Goal: Task Accomplishment & Management: Complete application form

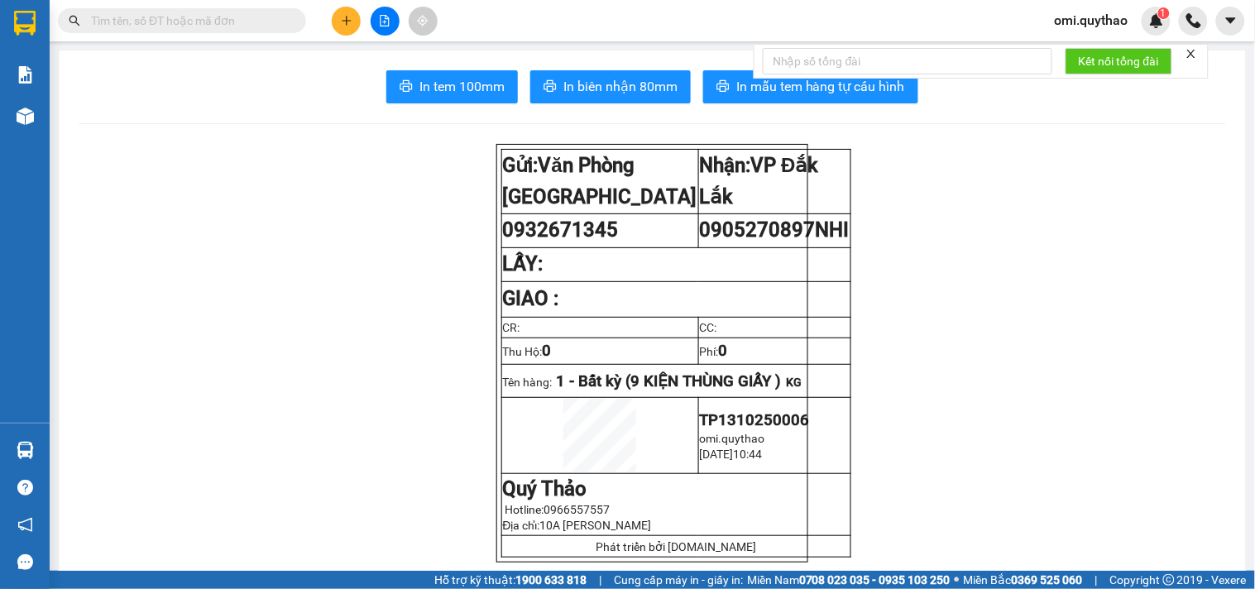
click at [345, 23] on icon "plus" at bounding box center [347, 21] width 12 height 12
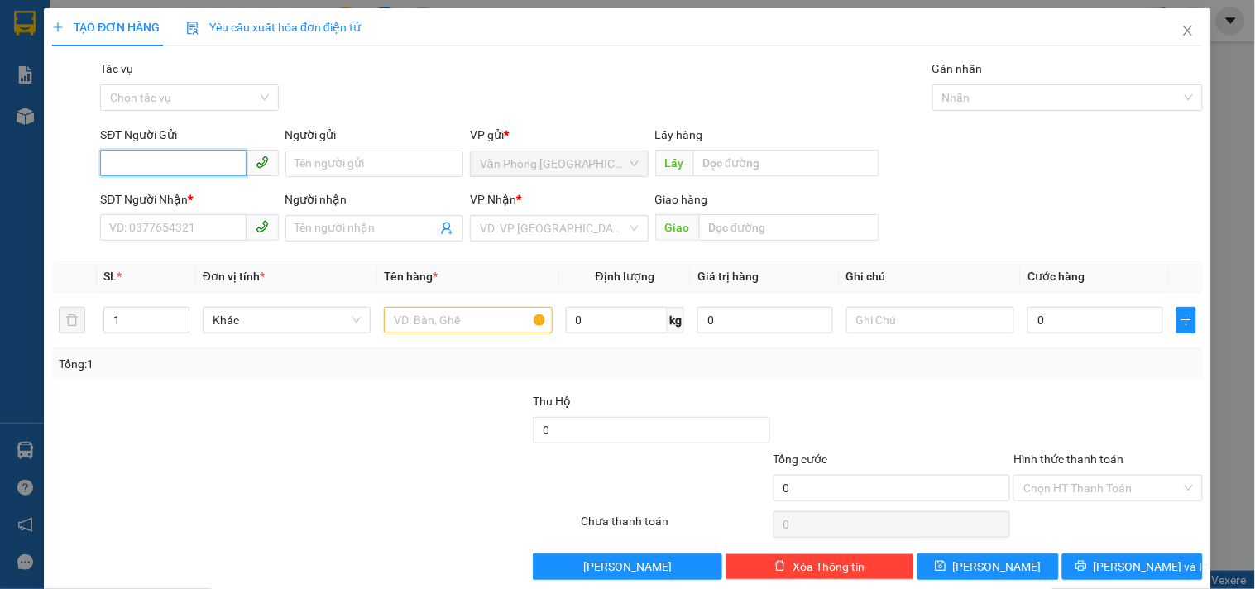
click at [182, 174] on input "SĐT Người Gửi" at bounding box center [173, 163] width 146 height 26
type input "0917523877"
click at [153, 232] on input "SĐT Người Nhận *" at bounding box center [173, 227] width 146 height 26
type input "9"
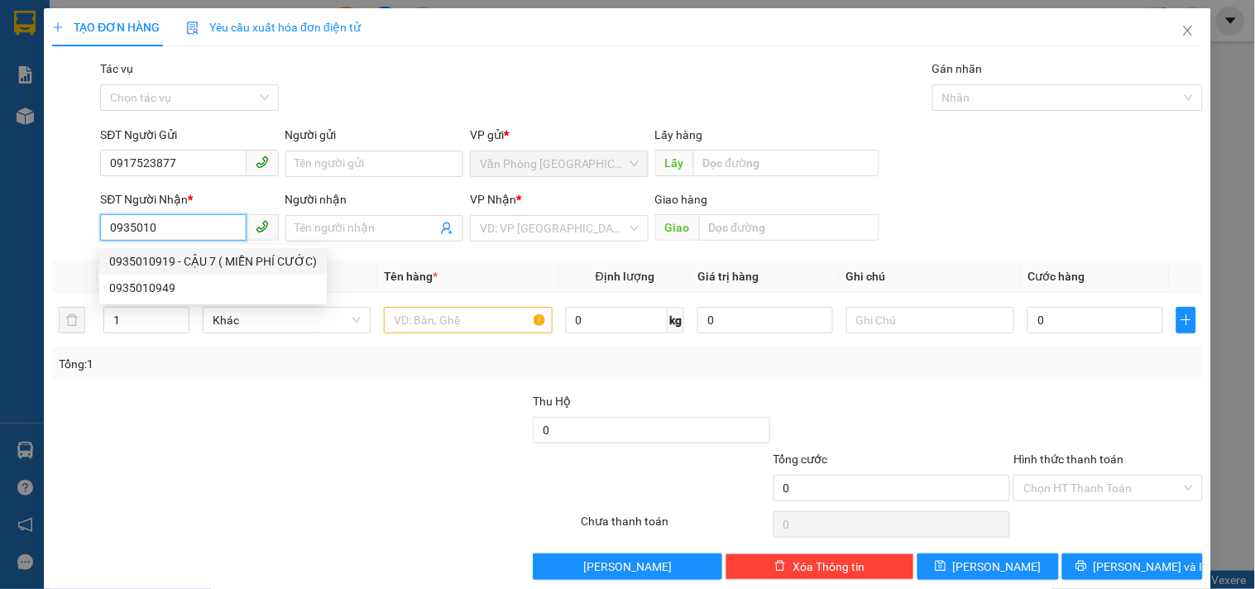
click at [178, 261] on div "0935010919 - CẬU 7 ( MIỄN PHÍ CƯỚC)" at bounding box center [213, 261] width 208 height 18
type input "0935010919"
type input "CẬU 7 ( MIỄN PHÍ CƯỚC)"
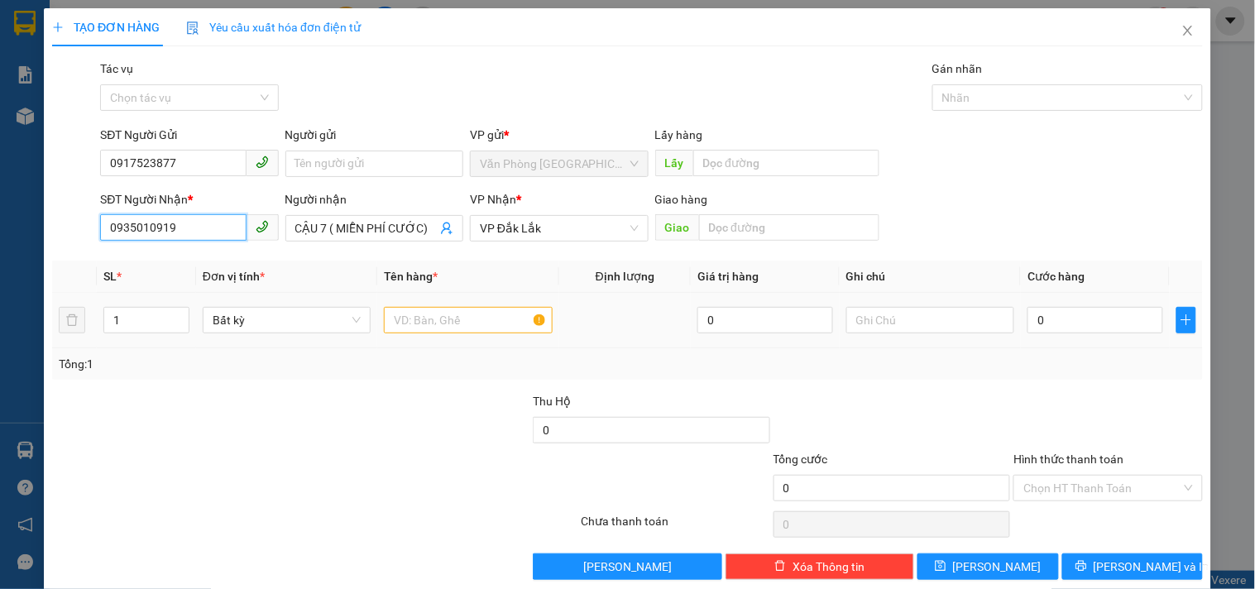
type input "0935010919"
click at [457, 310] on input "text" at bounding box center [468, 320] width 168 height 26
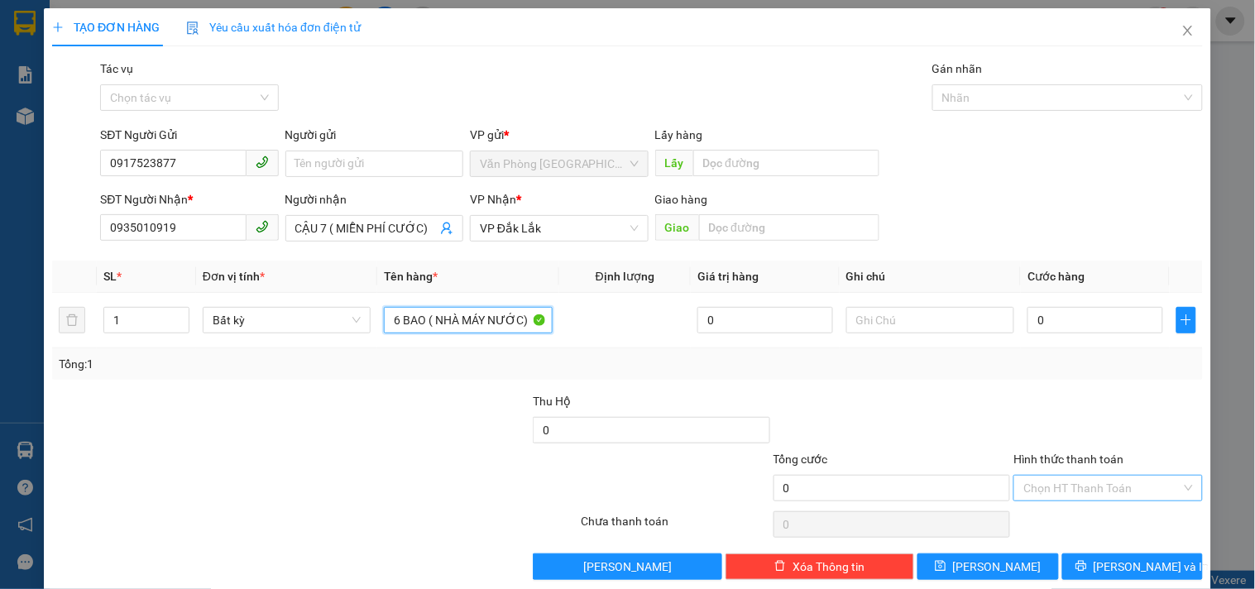
type input "6 BAO ( NHÀ MÁY NƯỚC)"
click at [1118, 486] on input "Hình thức thanh toán" at bounding box center [1101, 488] width 157 height 25
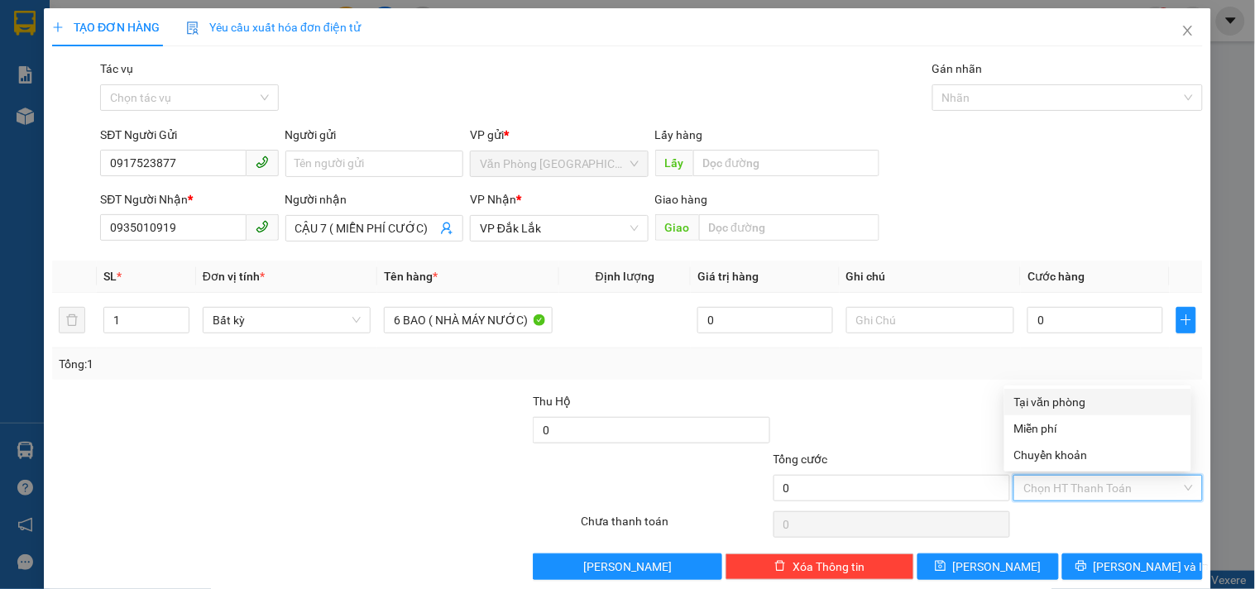
drag, startPoint x: 1046, startPoint y: 411, endPoint x: 1048, endPoint y: 422, distance: 10.9
click at [1046, 412] on div "Tại văn phòng" at bounding box center [1097, 402] width 187 height 26
click at [1085, 483] on span "Tại văn phòng" at bounding box center [1107, 488] width 169 height 25
click at [1030, 418] on div "Miễn phí" at bounding box center [1097, 428] width 187 height 26
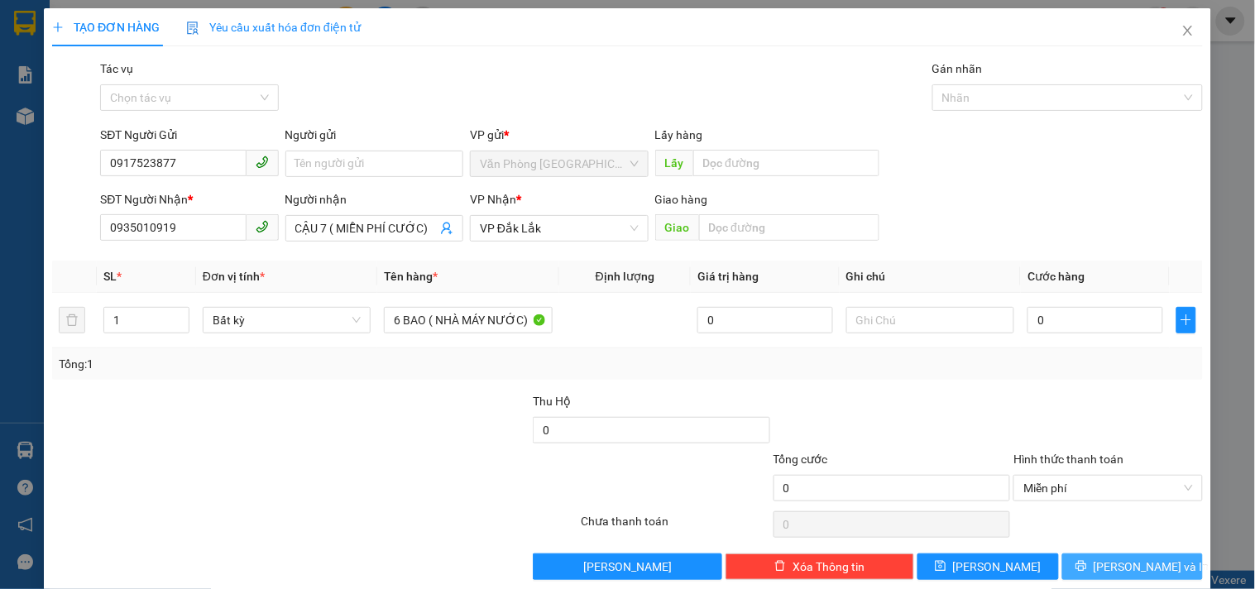
click at [1087, 568] on icon "printer" at bounding box center [1081, 566] width 12 height 12
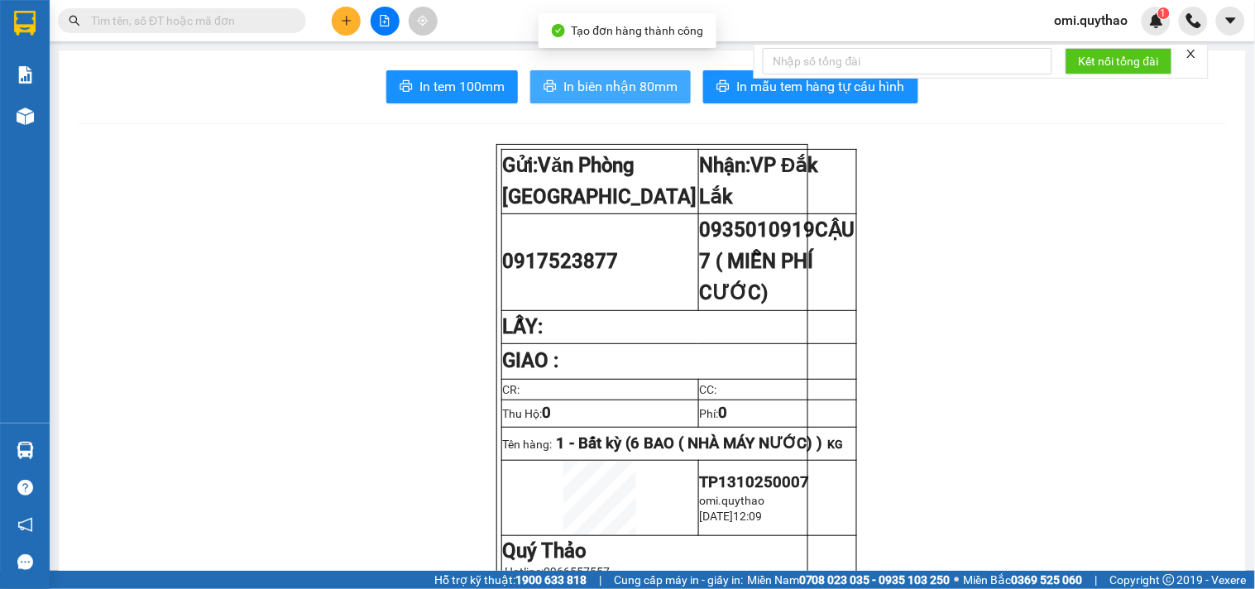
click at [571, 80] on span "In biên nhận 80mm" at bounding box center [620, 86] width 114 height 21
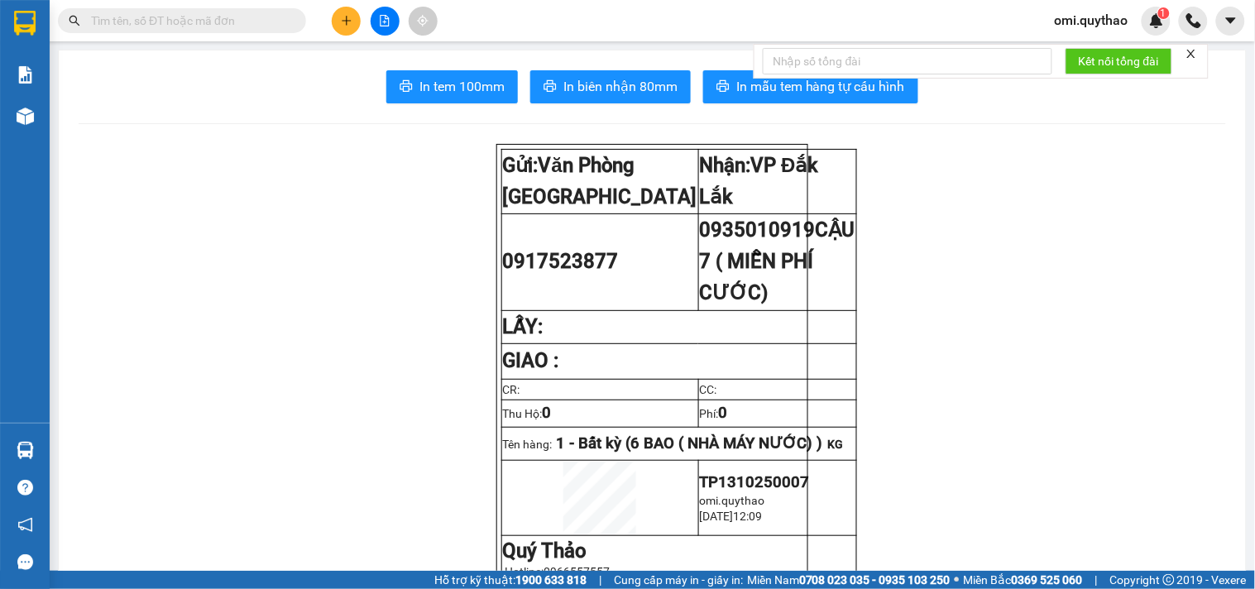
click at [436, 94] on span "In tem 100mm" at bounding box center [461, 86] width 85 height 21
click at [437, 93] on span "In tem 100mm" at bounding box center [461, 86] width 85 height 21
click at [336, 30] on button at bounding box center [346, 21] width 29 height 29
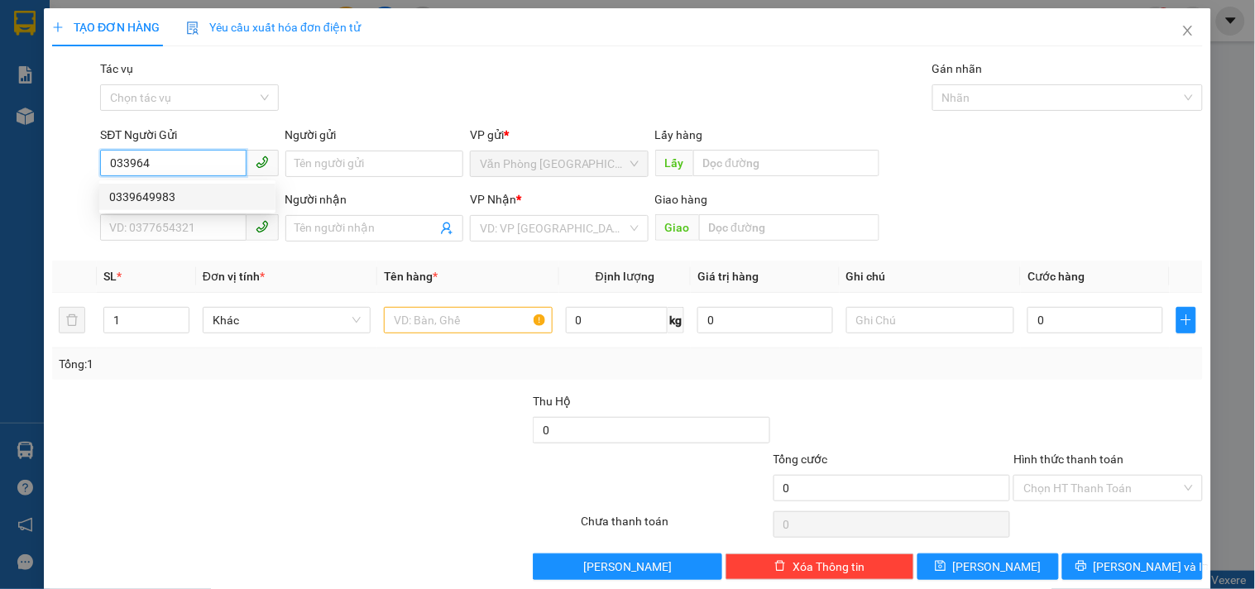
click at [179, 200] on div "0339649983" at bounding box center [187, 197] width 156 height 18
type input "0339649983"
type input "0914713108"
type input "KM12"
type input "0339649983"
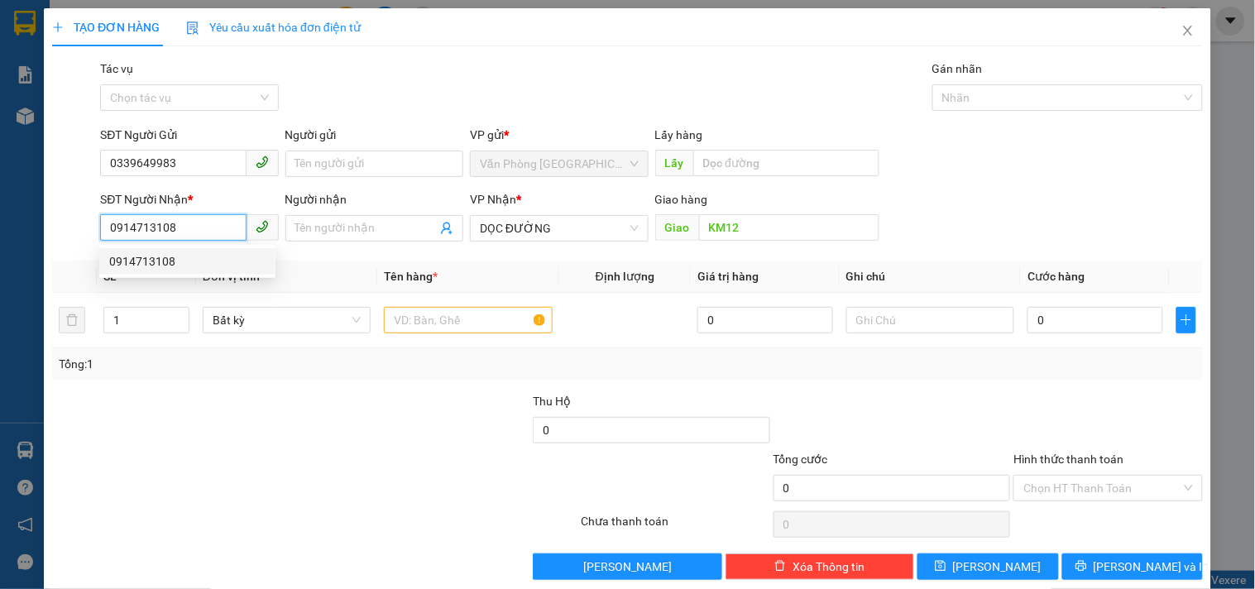
drag, startPoint x: 195, startPoint y: 229, endPoint x: 91, endPoint y: 240, distance: 104.8
click at [91, 240] on div "SĐT Người Nhận * 0914713108 Người nhận Tên người nhận VP Nhận * DỌC ĐƯỜNG Giao …" at bounding box center [627, 219] width 1154 height 58
click at [189, 259] on div "0348572593" at bounding box center [187, 261] width 156 height 18
type input "0348572593"
type input "KM 23"
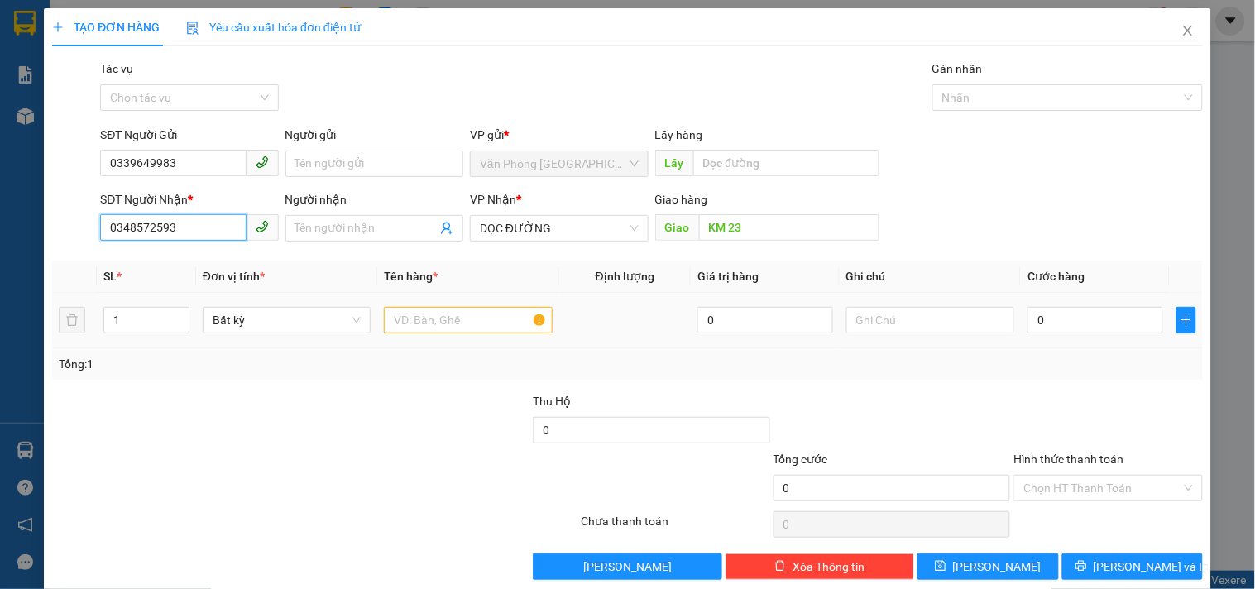
type input "0348572593"
click at [467, 326] on input "text" at bounding box center [468, 320] width 168 height 26
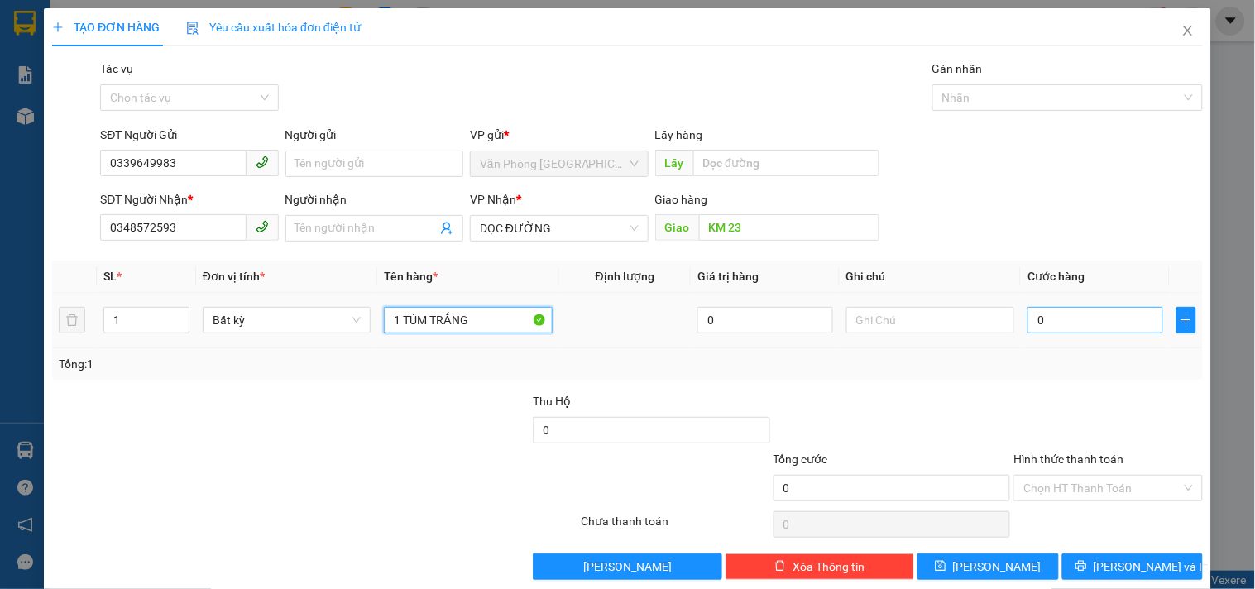
type input "1 TÚM TRẮNG"
click at [1105, 324] on input "0" at bounding box center [1095, 320] width 136 height 26
type input "5"
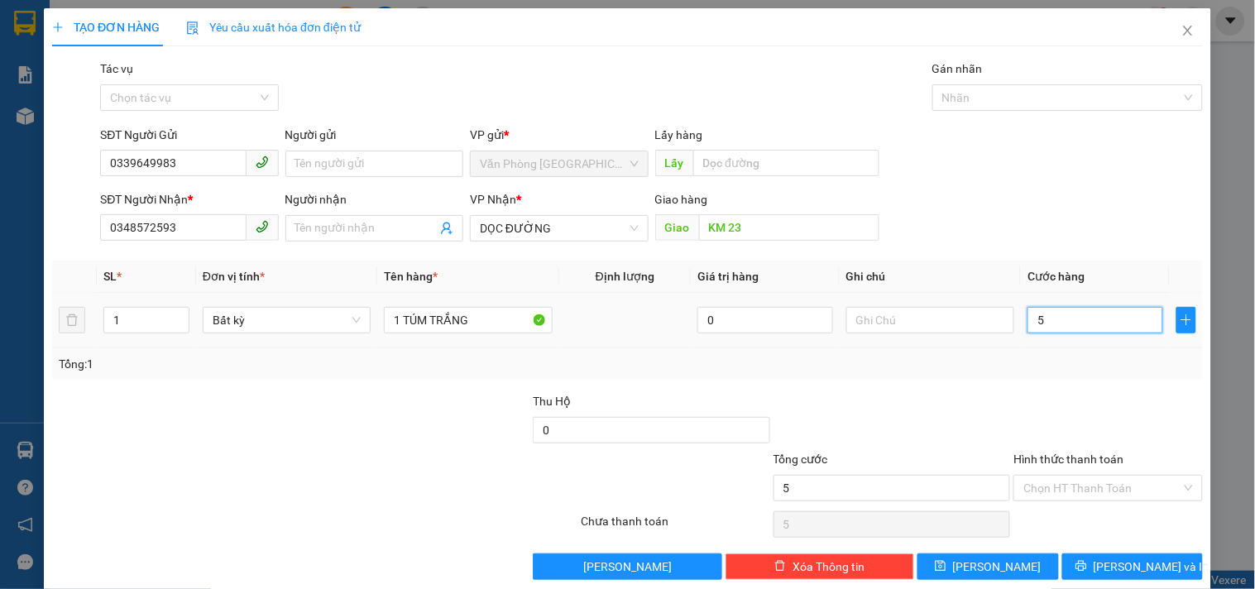
type input "50"
type input "500"
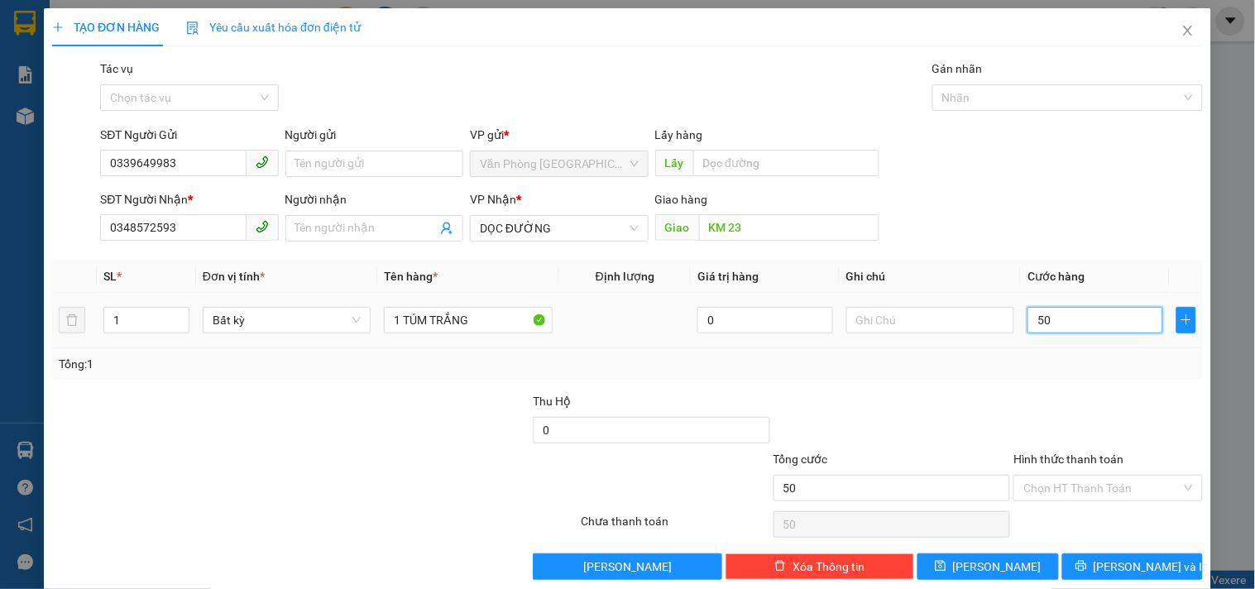
type input "500"
type input "5.000"
type input "50.000"
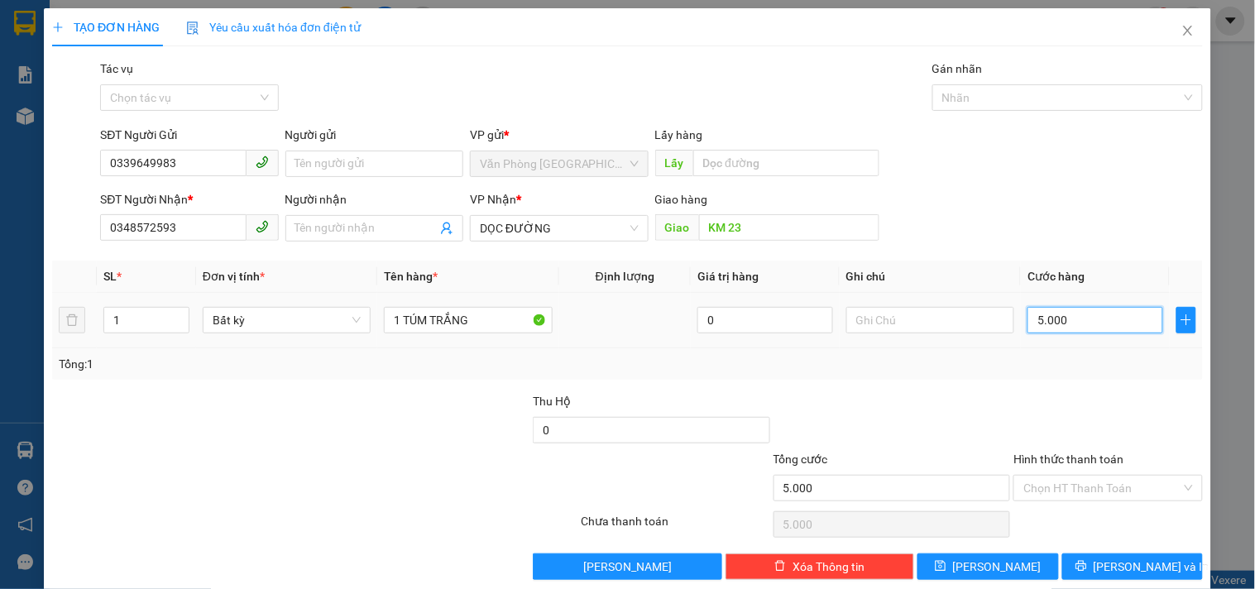
type input "50.000"
click at [1073, 481] on input "Hình thức thanh toán" at bounding box center [1101, 488] width 157 height 25
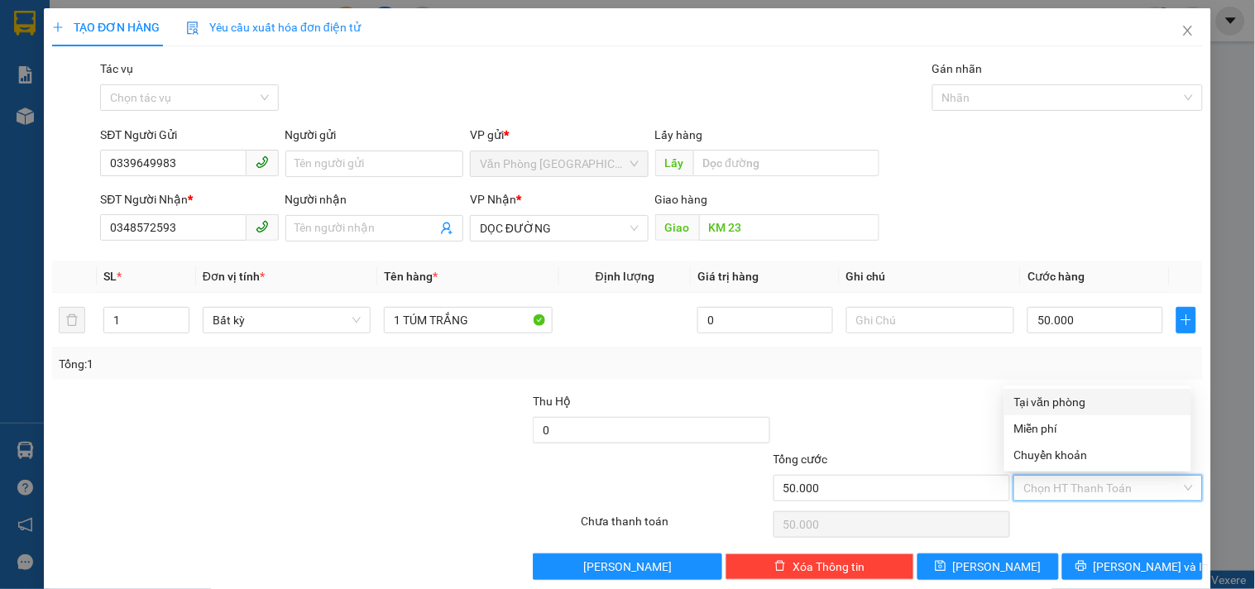
click at [1054, 394] on div "Tại văn phòng" at bounding box center [1097, 402] width 167 height 18
type input "0"
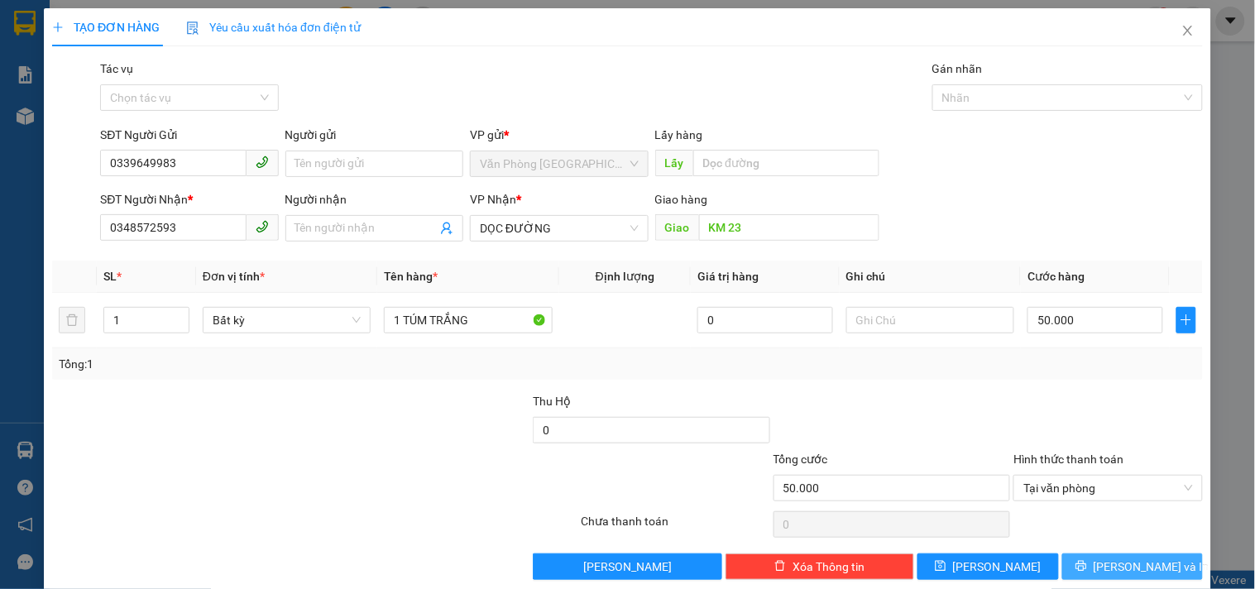
click at [1101, 561] on button "[PERSON_NAME] và In" at bounding box center [1132, 566] width 141 height 26
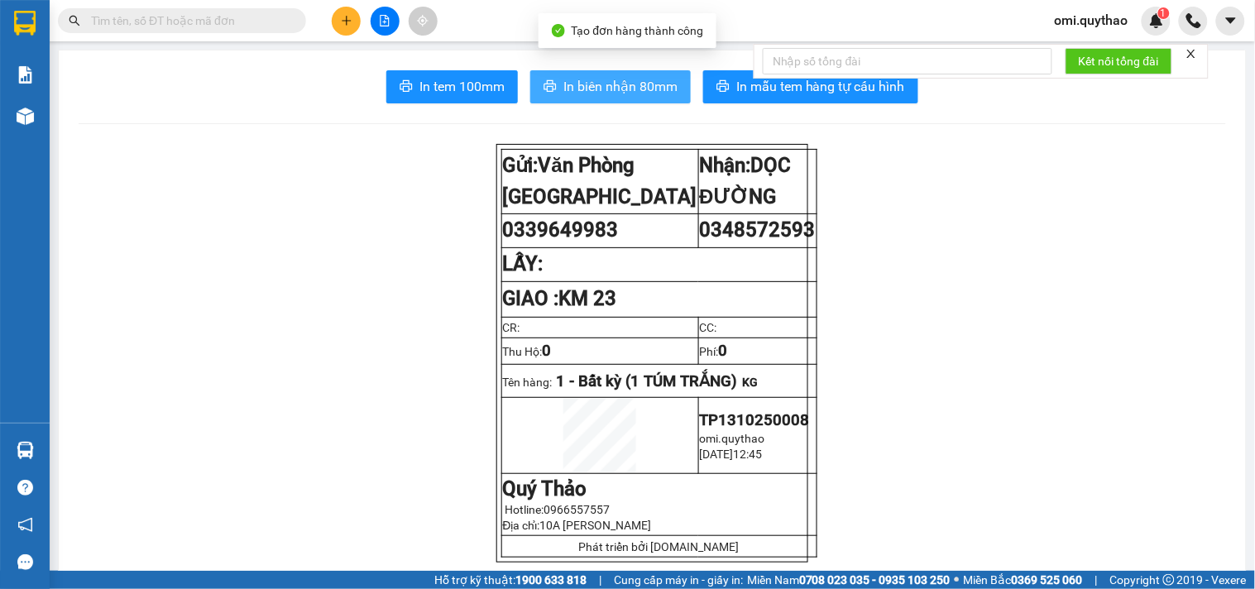
click at [581, 81] on span "In biên nhận 80mm" at bounding box center [620, 86] width 114 height 21
